Goal: Information Seeking & Learning: Learn about a topic

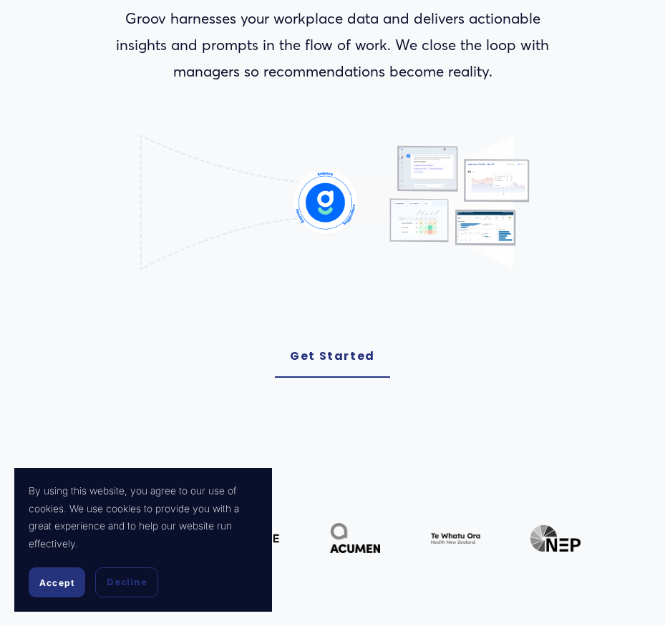
scroll to position [286, 0]
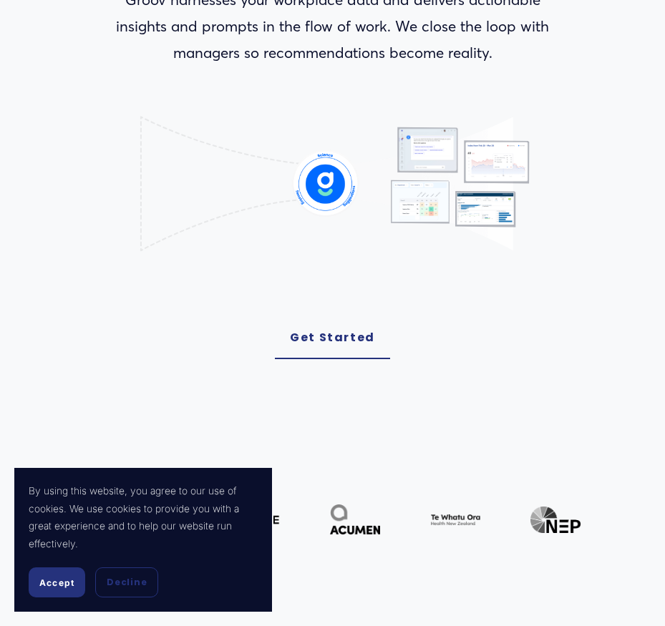
click at [56, 579] on span "Accept" at bounding box center [56, 583] width 35 height 11
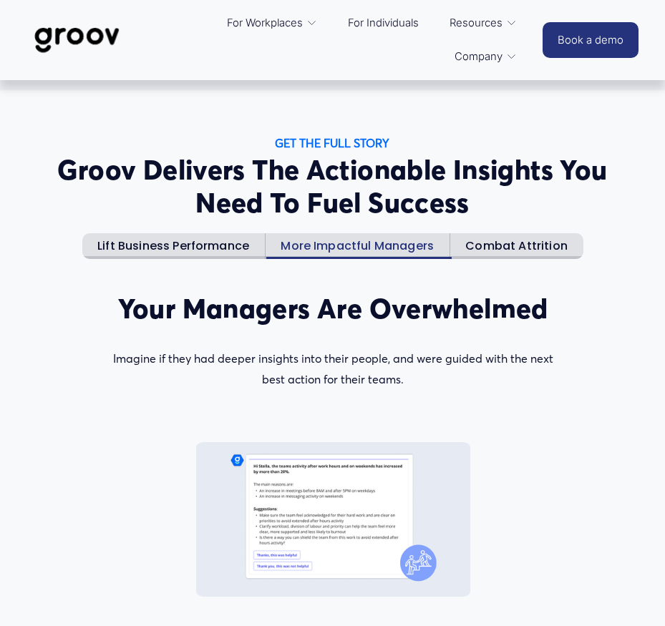
scroll to position [1289, 0]
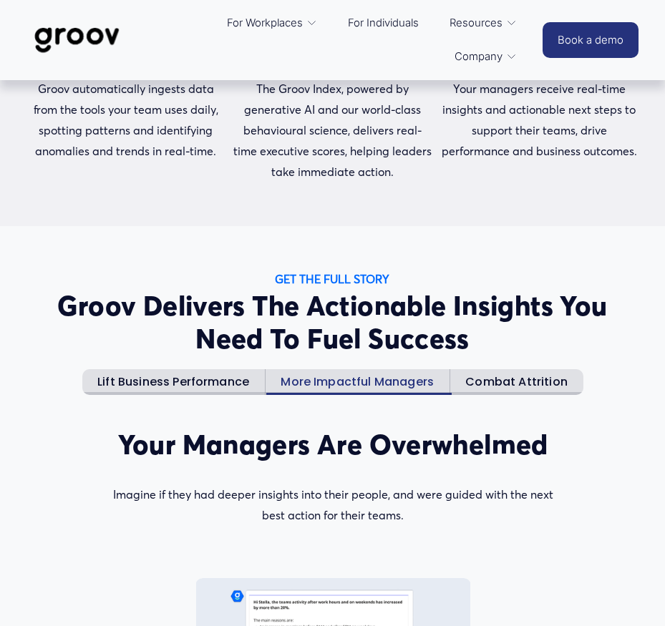
click at [362, 25] on link "For Individuals" at bounding box center [383, 23] width 85 height 34
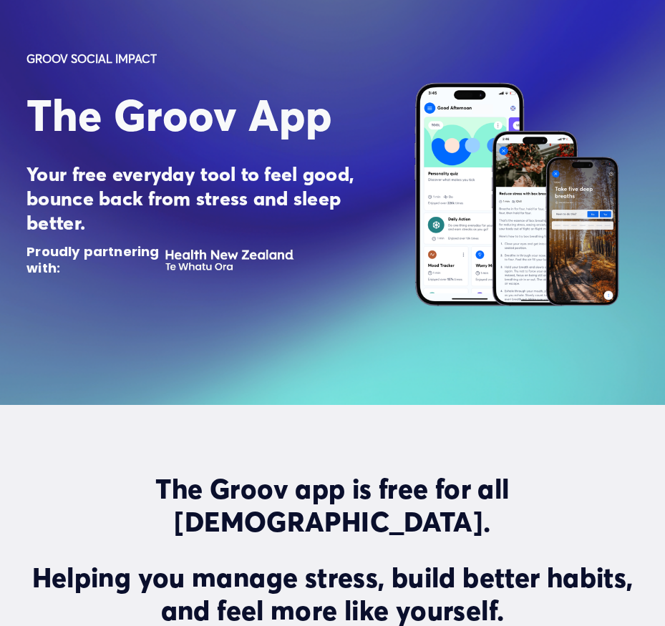
scroll to position [143, 0]
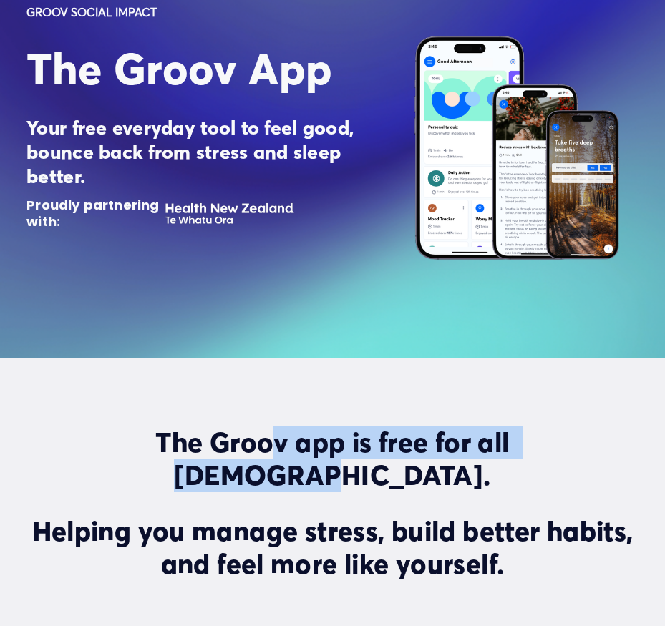
drag, startPoint x: 151, startPoint y: 463, endPoint x: 536, endPoint y: 466, distance: 385.2
click at [536, 466] on h2 "The Groov app is free for all New Zealanders." at bounding box center [332, 460] width 612 height 66
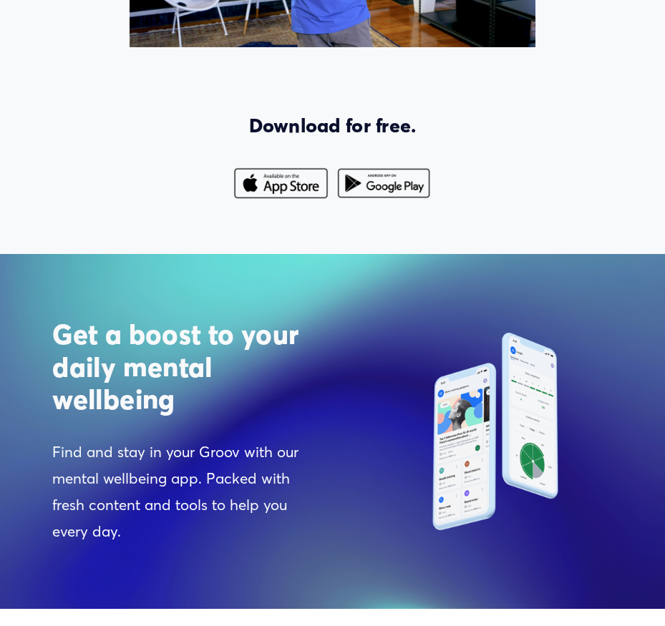
scroll to position [1002, 0]
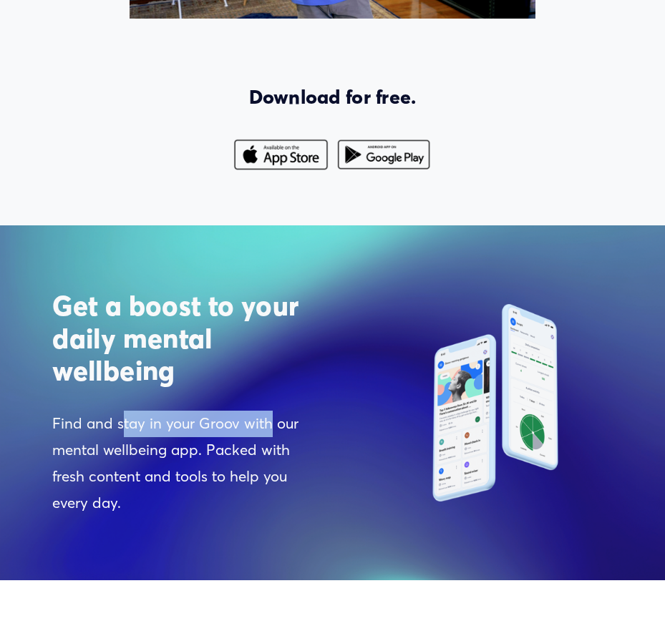
drag, startPoint x: 125, startPoint y: 435, endPoint x: 269, endPoint y: 436, distance: 144.6
click at [269, 436] on p "Find and stay in your Groov with our mental wellbeing app. Packed with fresh co…" at bounding box center [177, 463] width 251 height 105
click at [289, 167] on div at bounding box center [280, 155] width 95 height 34
